Goal: Find specific page/section: Find specific page/section

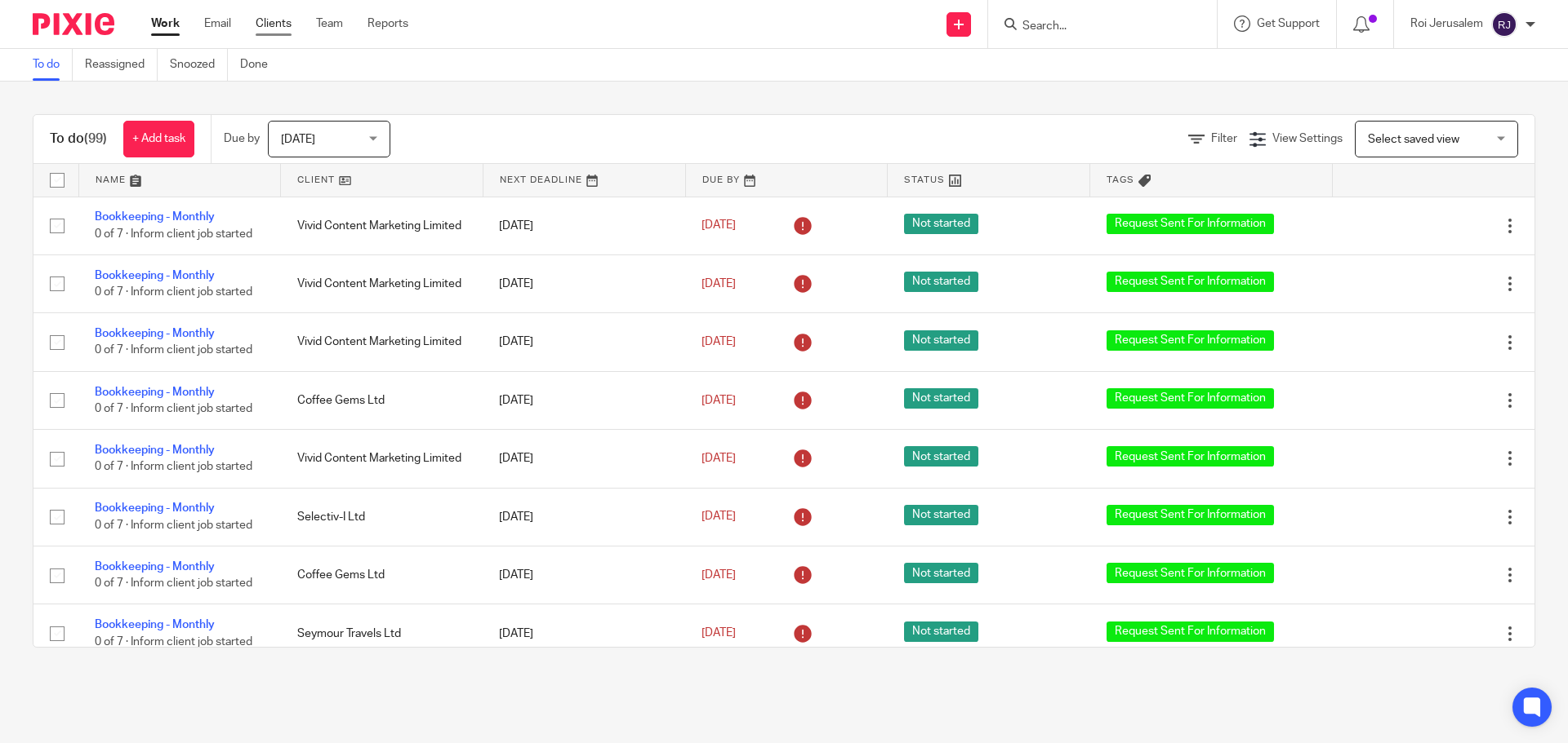
drag, startPoint x: 0, startPoint y: 0, endPoint x: 280, endPoint y: 30, distance: 281.6
click at [280, 30] on link "Clients" at bounding box center [273, 23] width 36 height 17
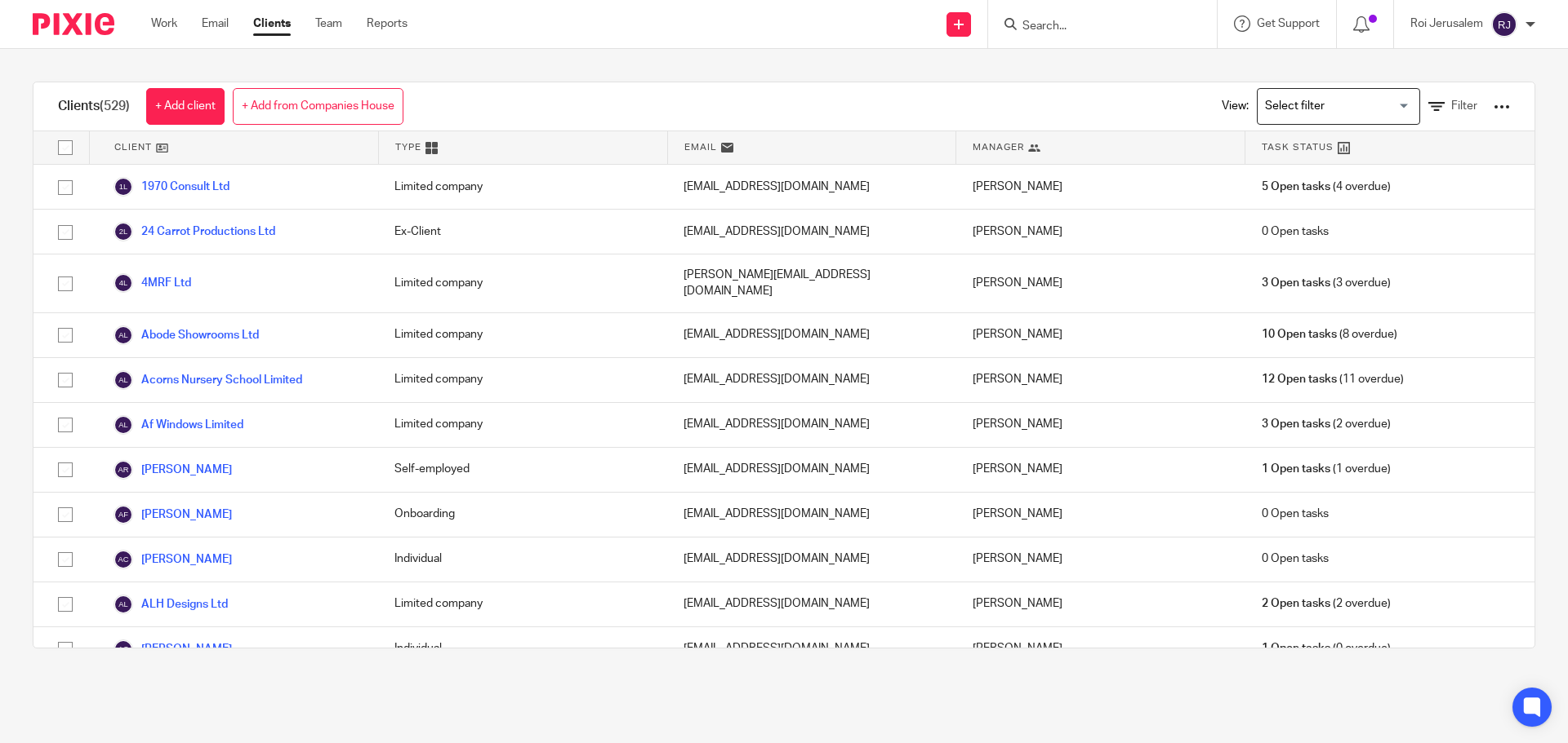
click at [1087, 36] on div at bounding box center [1102, 23] width 228 height 48
click at [1054, 24] on input "Search" at bounding box center [1094, 26] width 147 height 15
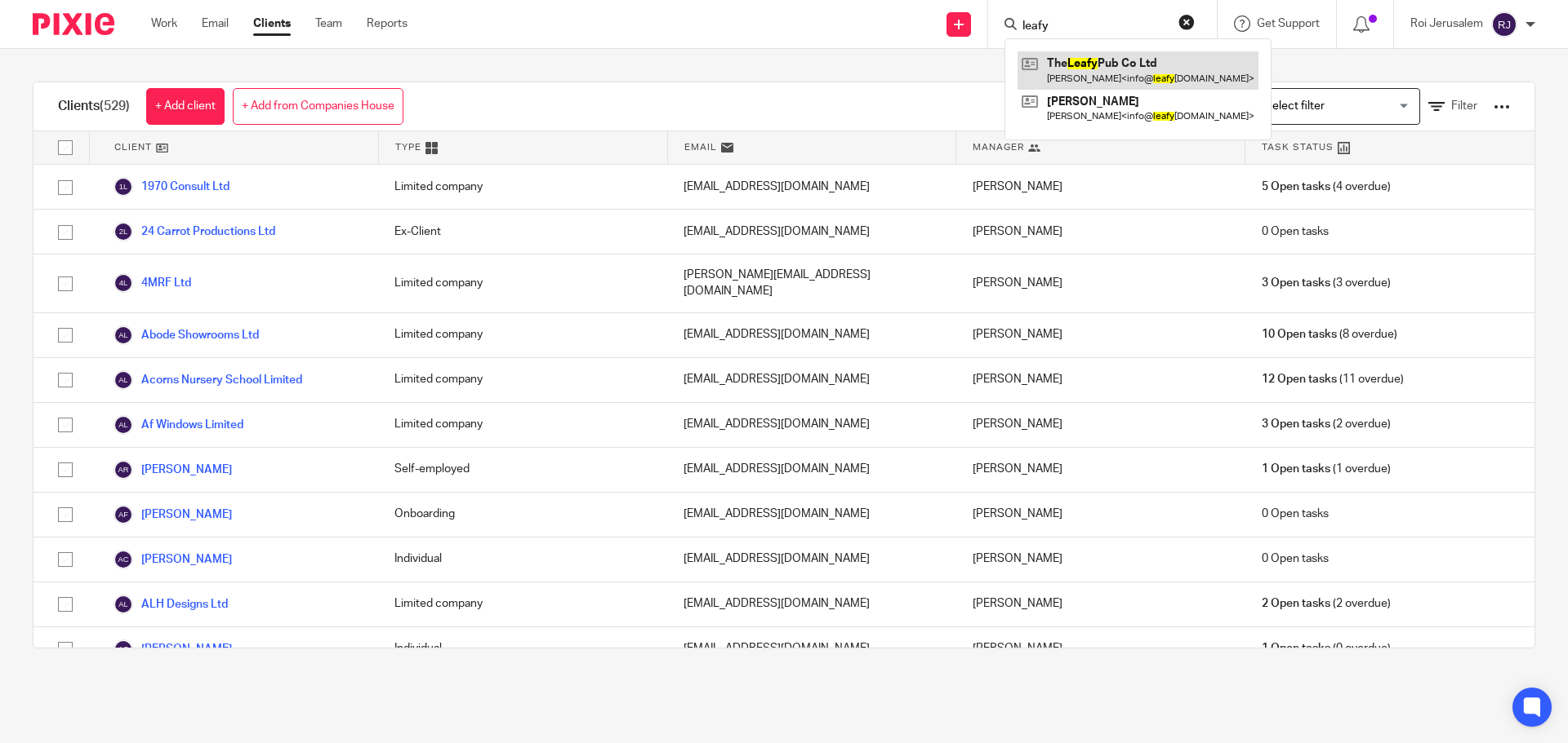
type input "leafy"
click at [1085, 62] on link at bounding box center [1138, 70] width 241 height 37
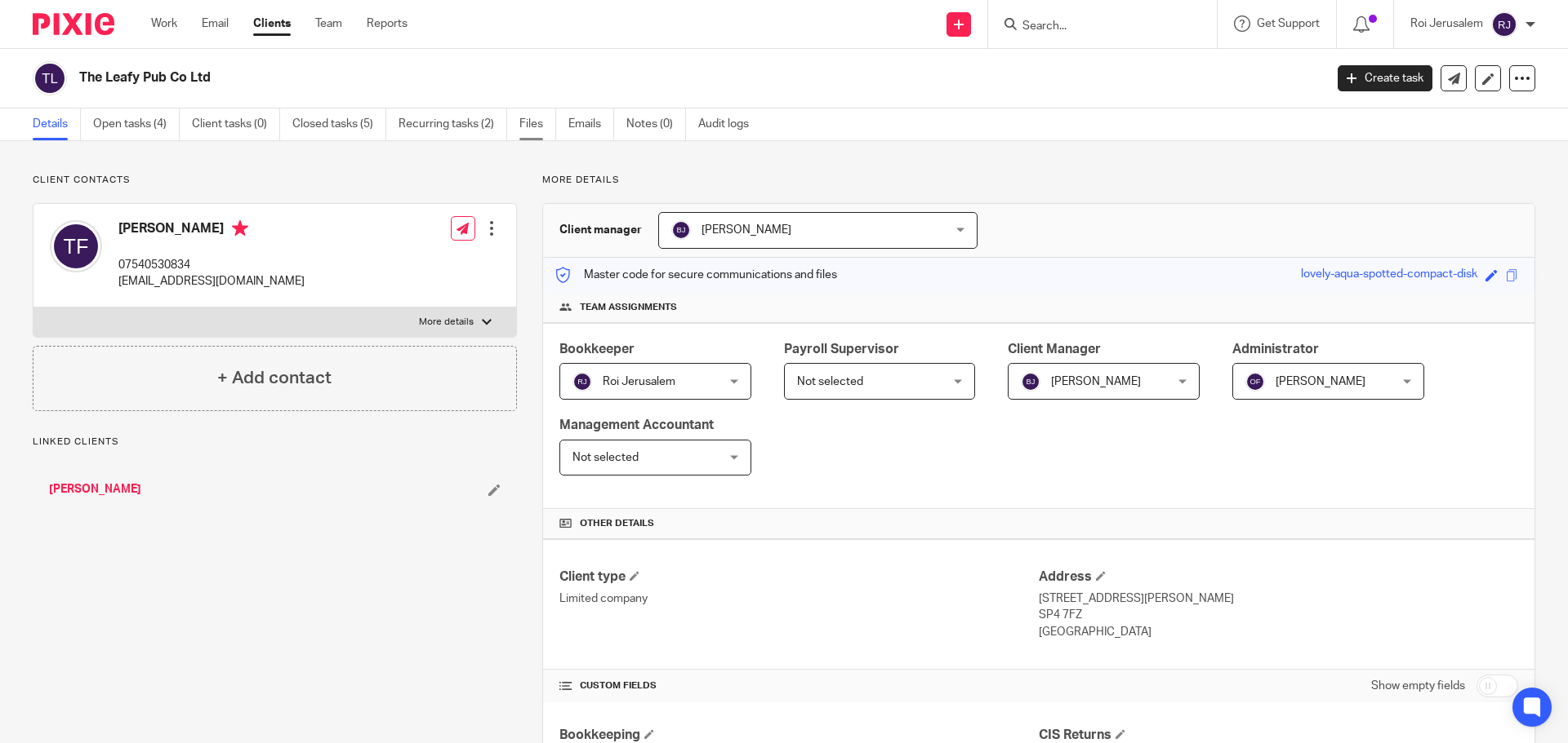
click at [527, 128] on link "Files" at bounding box center [538, 124] width 37 height 32
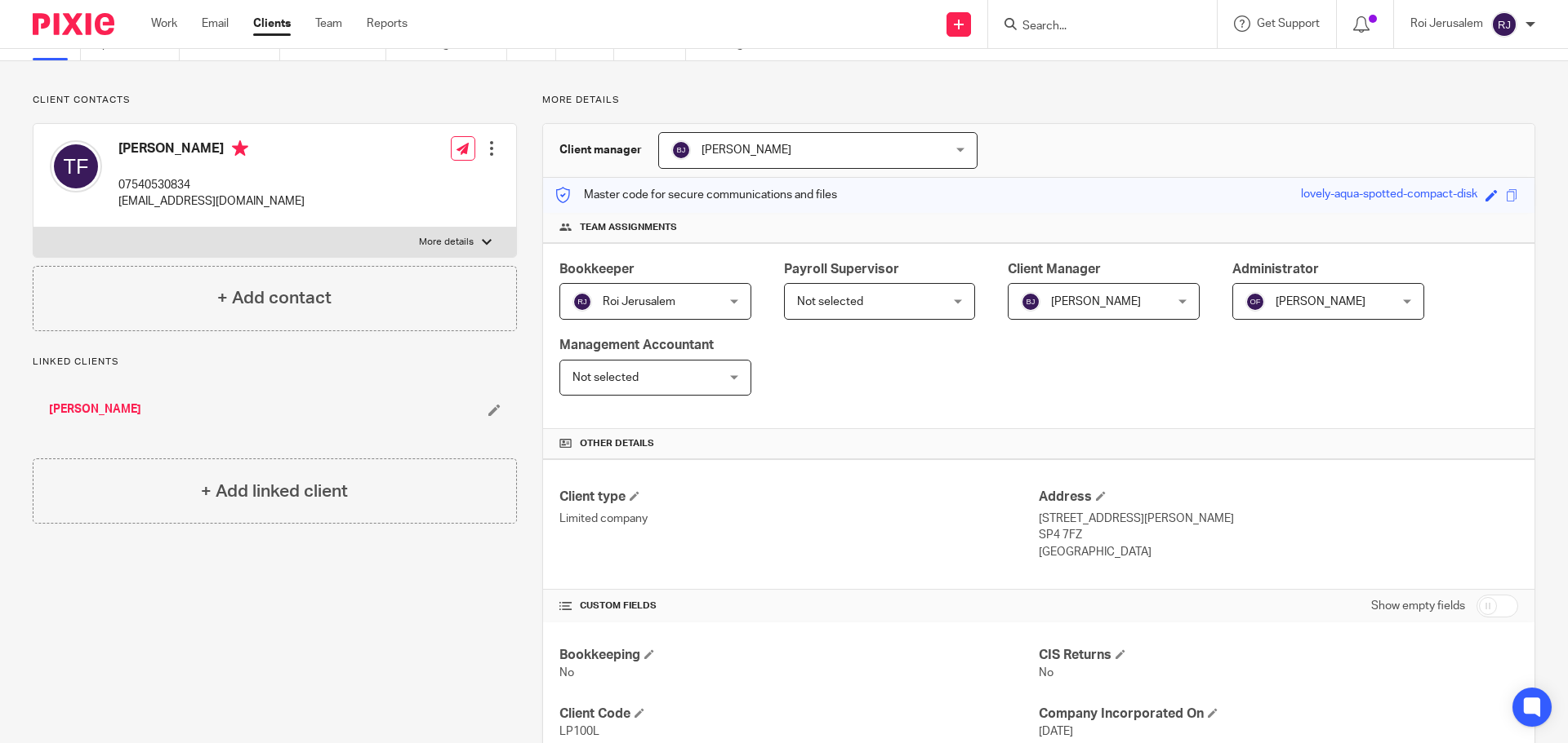
scroll to position [81, 0]
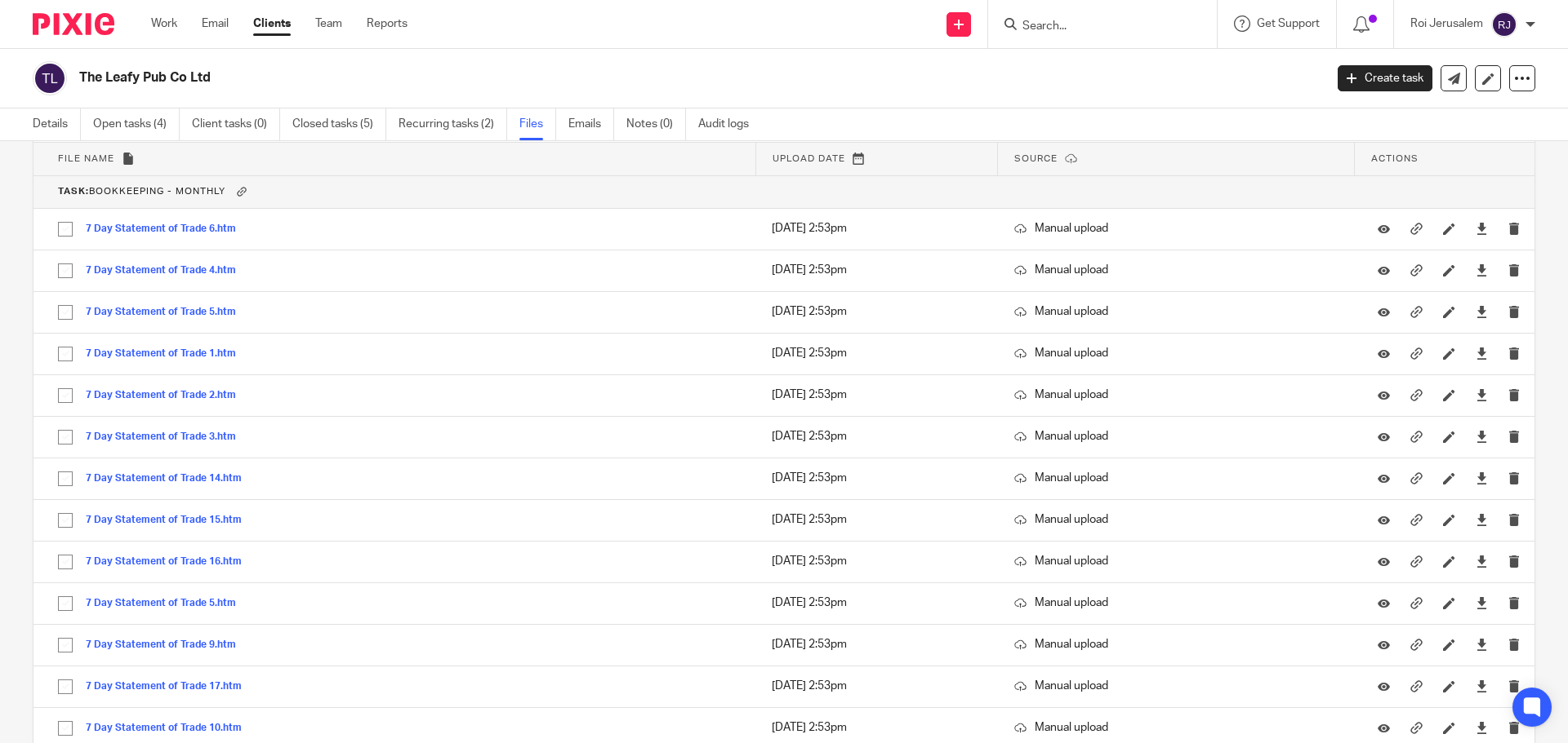
scroll to position [18831, 0]
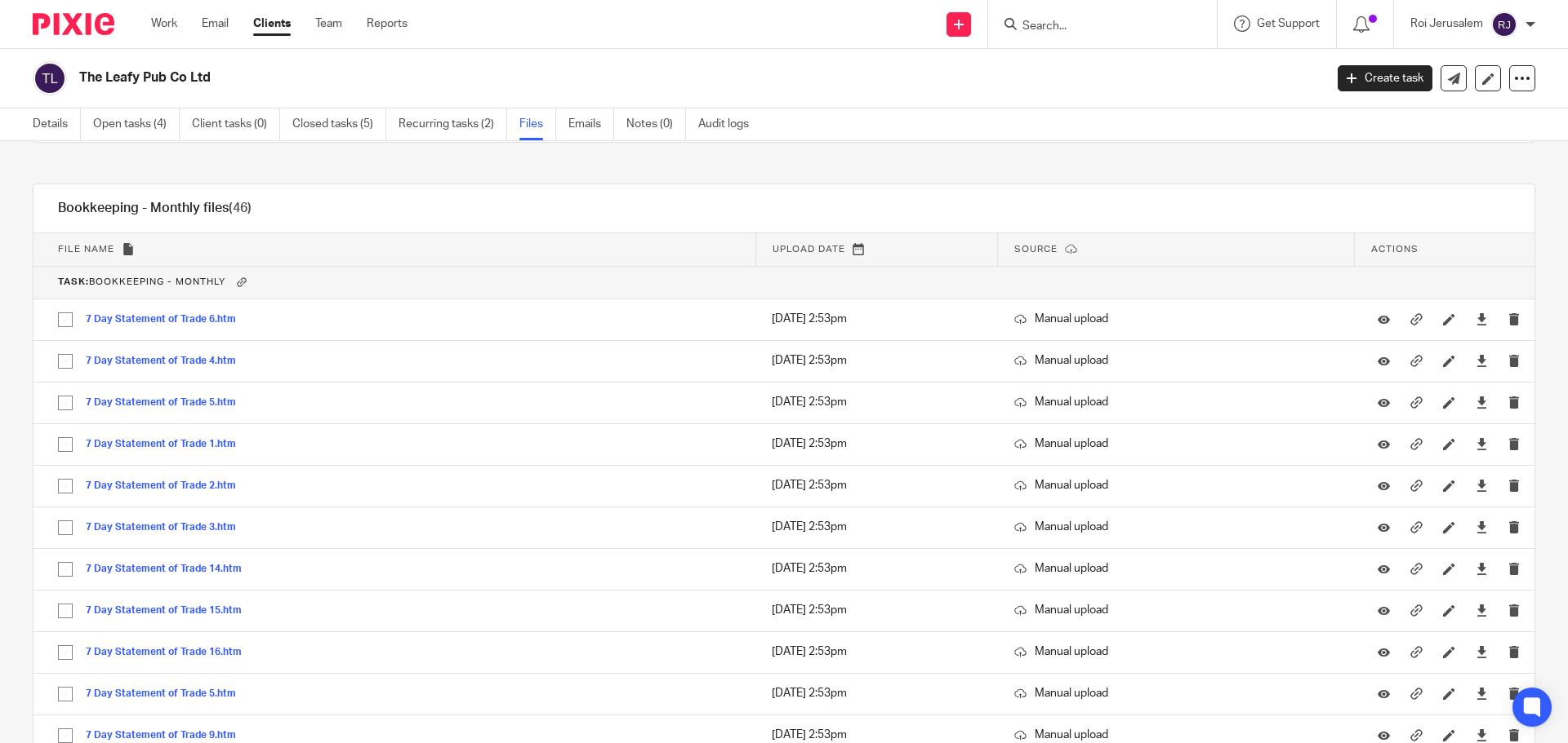
click at [547, 56] on div "The Leafy Pub Co Ltd Create task Update from Companies House Export data Merge …" at bounding box center [784, 78] width 1568 height 60
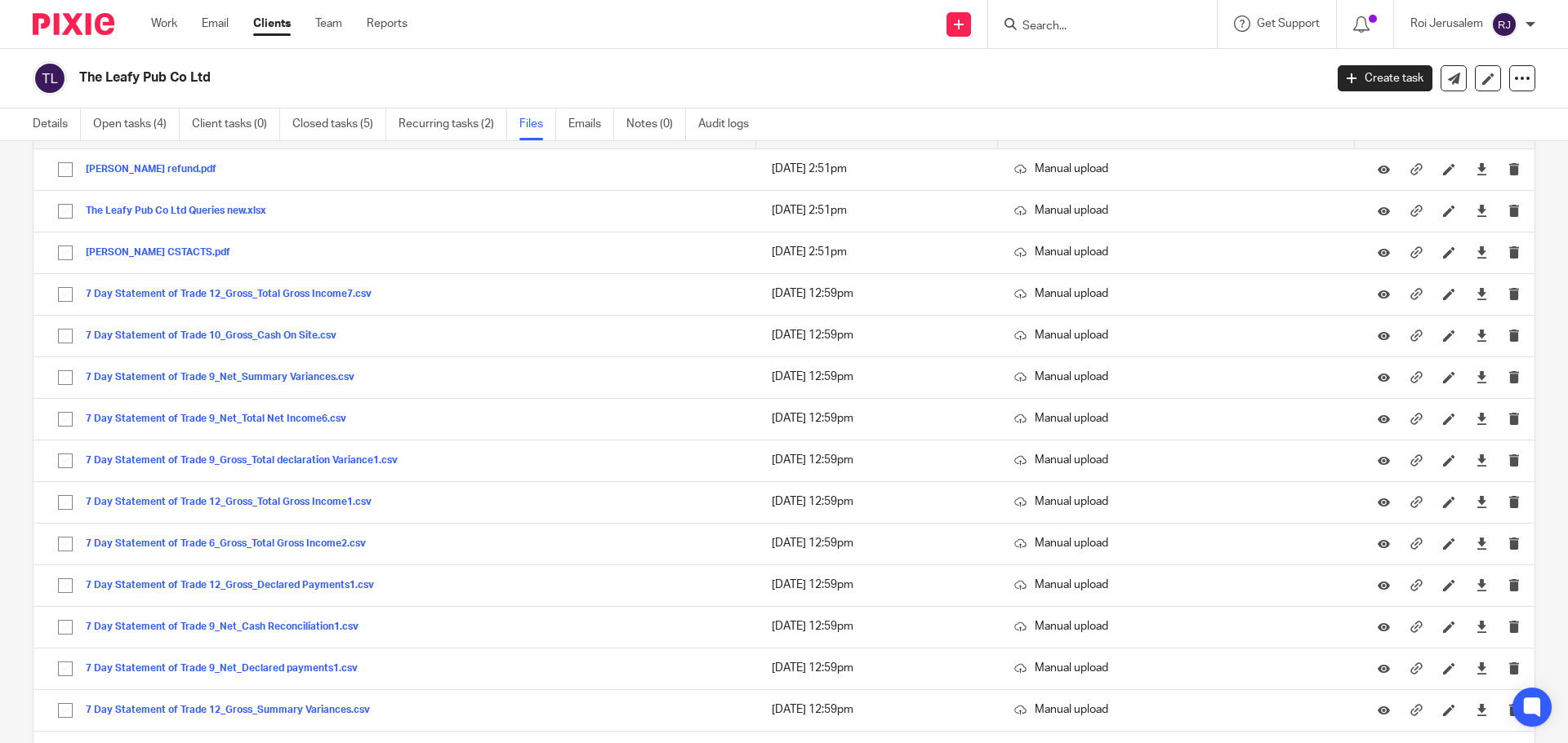
scroll to position [0, 0]
